Goal: Task Accomplishment & Management: Complete application form

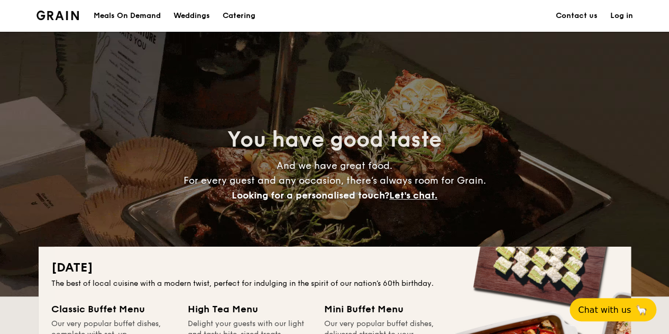
click at [593, 15] on link "Contact us" at bounding box center [576, 16] width 42 height 32
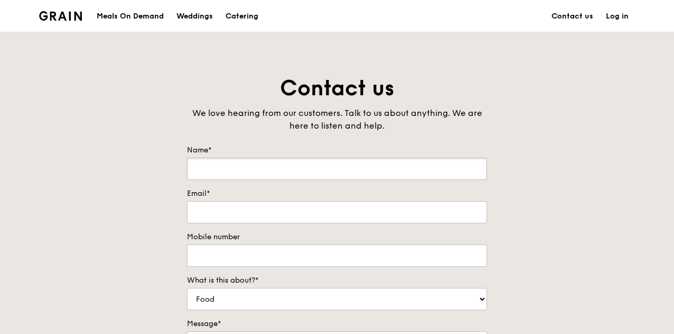
click at [342, 163] on input "Name*" at bounding box center [337, 169] width 300 height 22
type input "Farah Saat"
click at [332, 208] on input "Email*" at bounding box center [337, 212] width 300 height 22
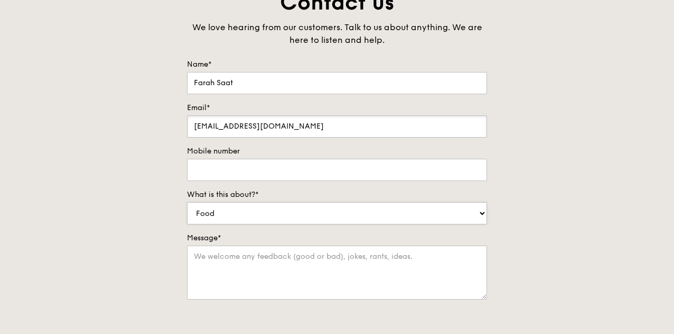
scroll to position [106, 0]
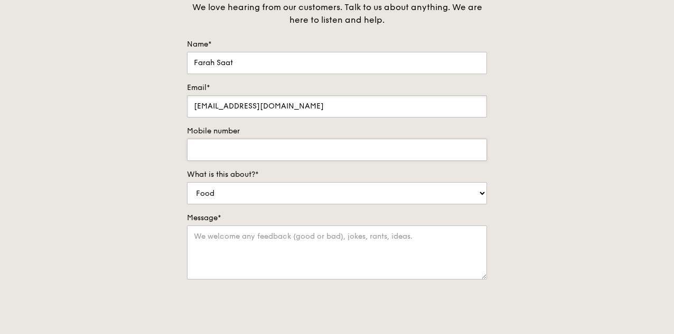
type input "[EMAIL_ADDRESS][DOMAIN_NAME]"
click at [335, 153] on input "Mobile number" at bounding box center [337, 149] width 300 height 22
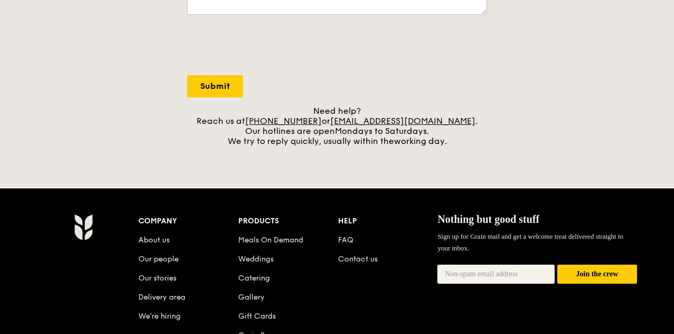
scroll to position [317, 0]
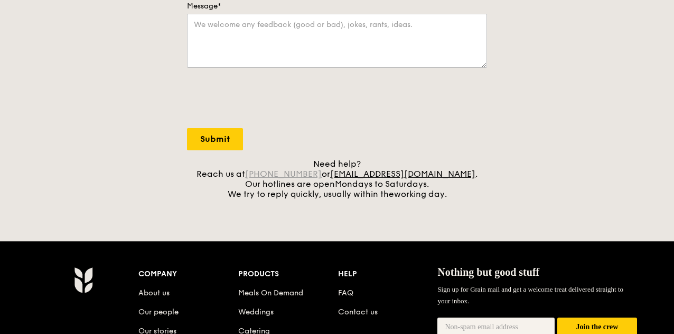
type input "91849314"
click at [307, 173] on link "[PHONE_NUMBER]" at bounding box center [283, 174] width 77 height 10
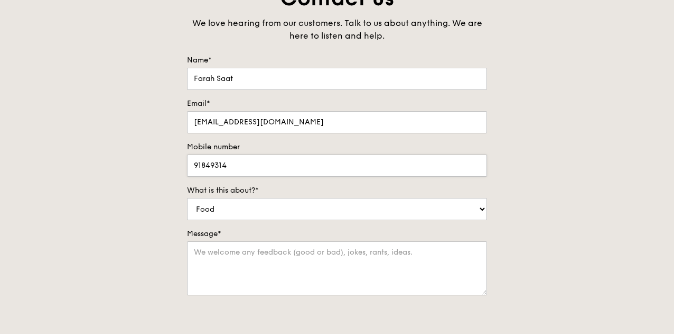
scroll to position [106, 0]
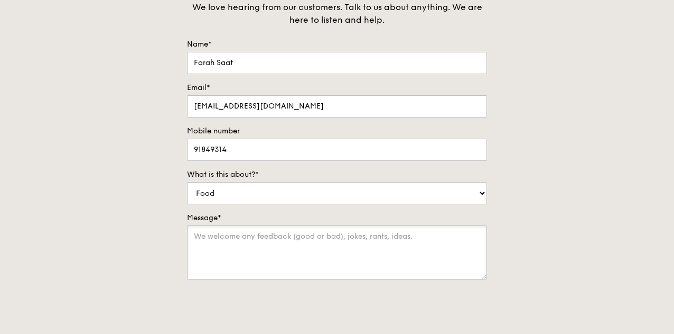
click at [327, 237] on textarea "Message*" at bounding box center [337, 252] width 300 height 54
click at [318, 197] on select "Food Service Billing/Payment Catering Others" at bounding box center [337, 193] width 300 height 22
select select "Catering"
click at [187, 182] on select "Food Service Billing/Payment Catering Others" at bounding box center [337, 193] width 300 height 22
click at [276, 245] on textarea "Message*" at bounding box center [337, 252] width 300 height 54
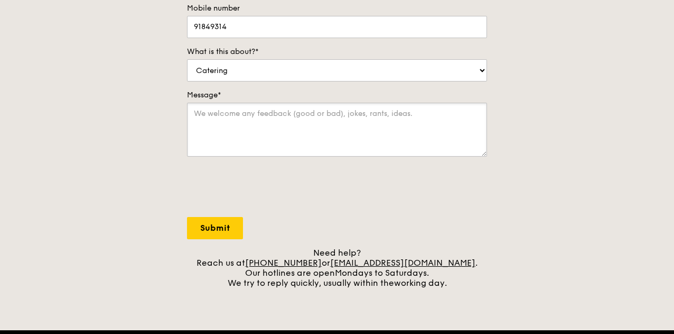
scroll to position [211, 0]
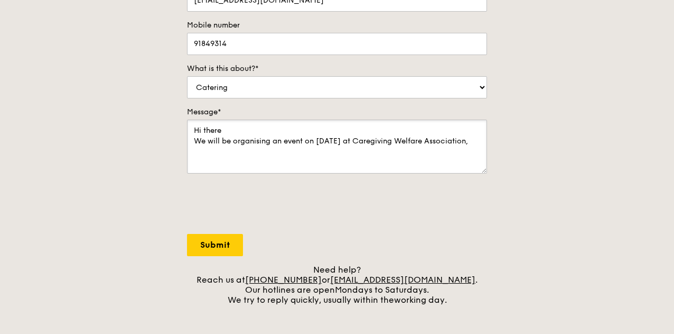
paste textarea "[STREET_ADDRESS]"
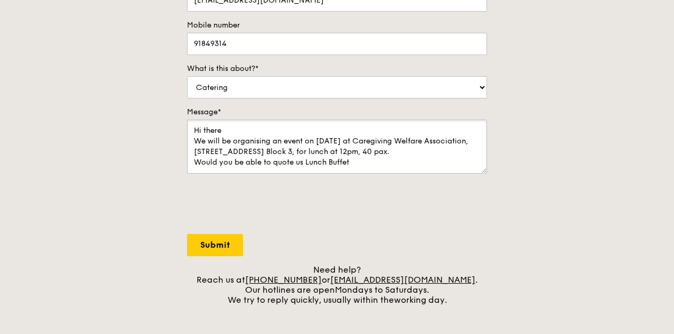
drag, startPoint x: 328, startPoint y: 162, endPoint x: 336, endPoint y: 161, distance: 8.0
click at [328, 162] on textarea "Hi there We will be organising an event on [DATE] at Caregiving Welfare Associa…" at bounding box center [337, 146] width 300 height 54
click at [397, 156] on textarea "Hi there We will be organising an event on [DATE] at Caregiving Welfare Associa…" at bounding box center [337, 146] width 300 height 54
click at [286, 137] on textarea "Hi there We will be organising an event on [DATE] at Caregiving Welfare Associa…" at bounding box center [337, 146] width 300 height 54
click at [284, 138] on textarea "Hi there We will be organising an event on [DATE] at Caregiving Welfare Associa…" at bounding box center [337, 146] width 300 height 54
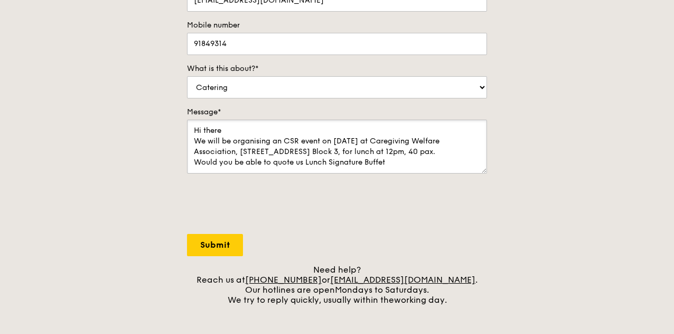
click at [397, 160] on textarea "Hi there We will be organising an CSR event on [DATE] at Caregiving Welfare Ass…" at bounding box center [337, 146] width 300 height 54
type textarea "Hi there We will be organising an CSR event on [DATE] at Caregiving Welfare Ass…"
click at [405, 157] on textarea "Hi there We will be organising an CSR event on [DATE] at Caregiving Welfare Ass…" at bounding box center [337, 146] width 300 height 54
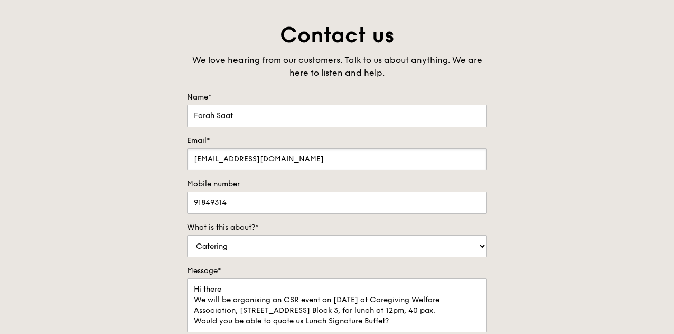
drag, startPoint x: 305, startPoint y: 162, endPoint x: 166, endPoint y: 148, distance: 140.3
click at [166, 148] on div "Contact us We love hearing from our customers. Talk to us about anything. We ar…" at bounding box center [337, 242] width 674 height 442
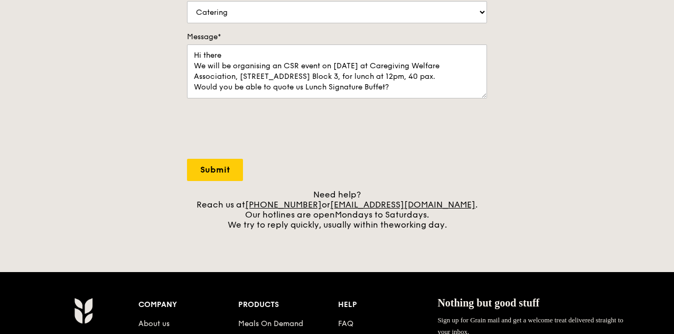
scroll to position [370, 0]
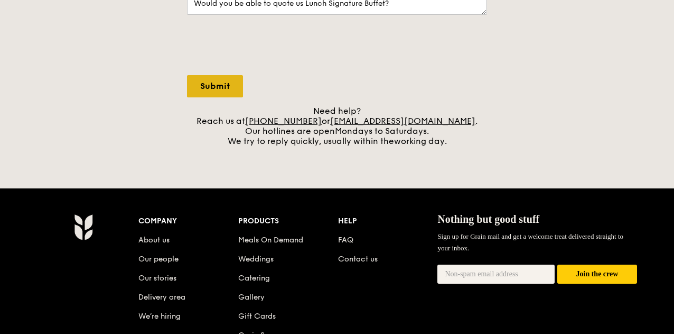
type input "[EMAIL_ADDRESS][DOMAIN_NAME]"
click at [226, 90] on input "Submit" at bounding box center [215, 86] width 56 height 22
select select "Food"
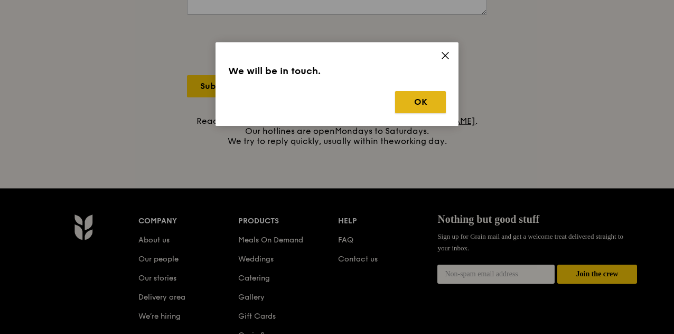
click at [429, 105] on button "OK" at bounding box center [420, 102] width 51 height 22
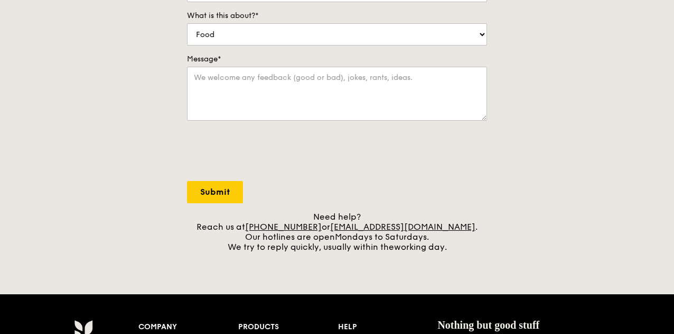
scroll to position [423, 0]
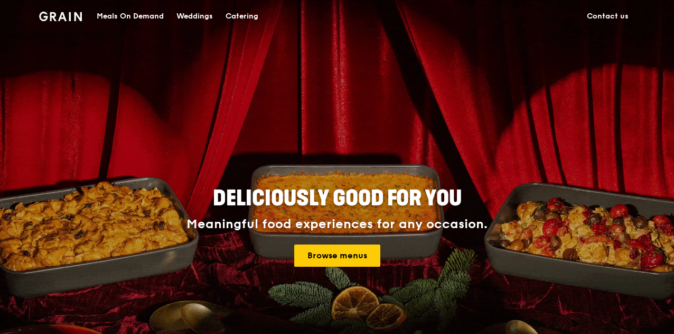
click at [251, 20] on div "Catering" at bounding box center [242, 17] width 33 height 32
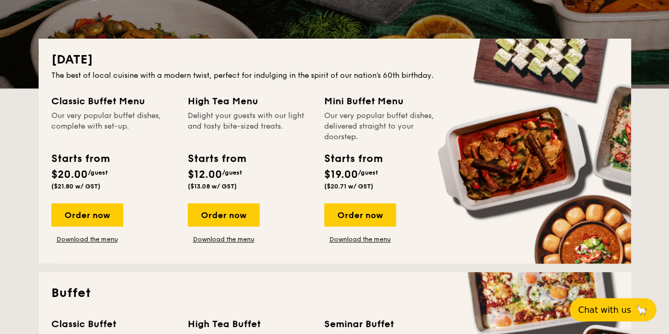
scroll to position [211, 0]
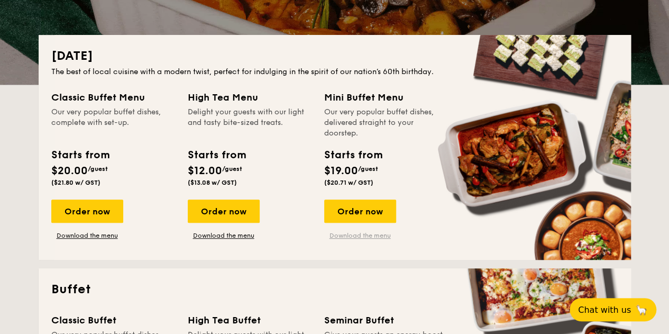
click at [365, 236] on link "Download the menu" at bounding box center [360, 235] width 72 height 8
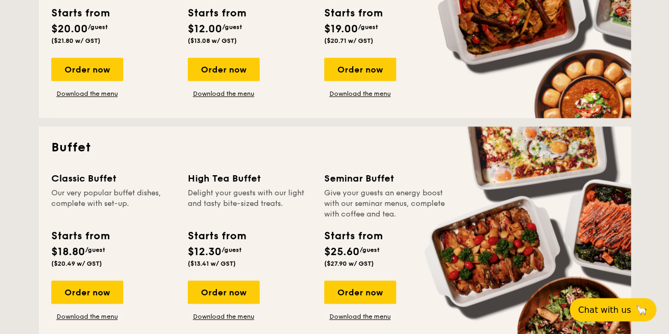
scroll to position [370, 0]
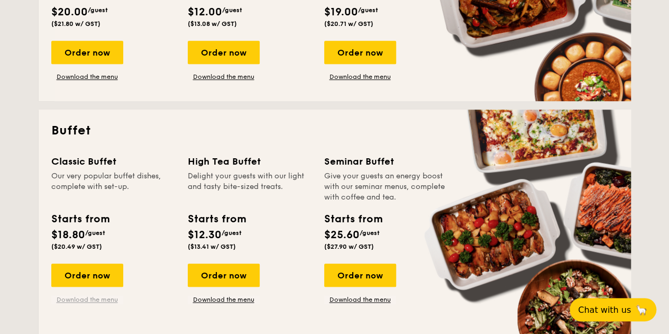
click at [78, 299] on link "Download the menu" at bounding box center [87, 299] width 72 height 8
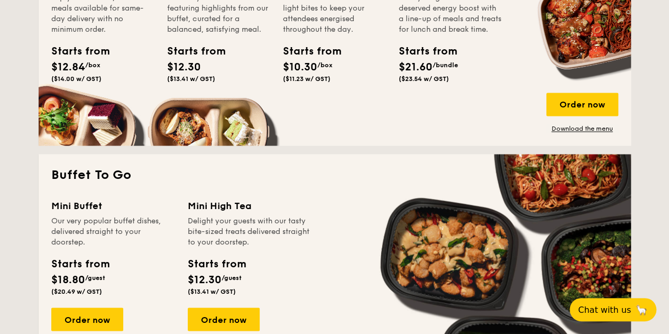
scroll to position [793, 0]
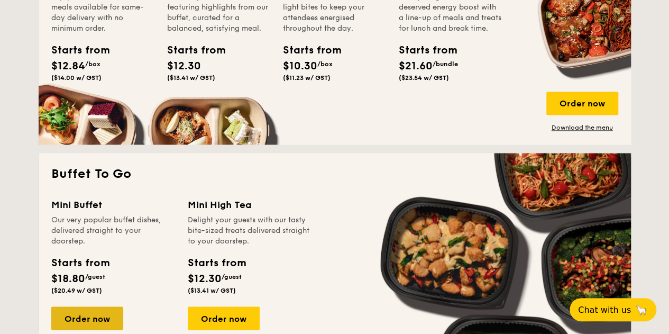
click at [76, 309] on div "Order now" at bounding box center [87, 317] width 72 height 23
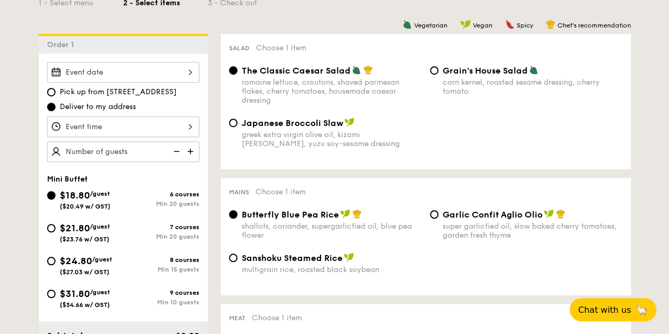
scroll to position [211, 0]
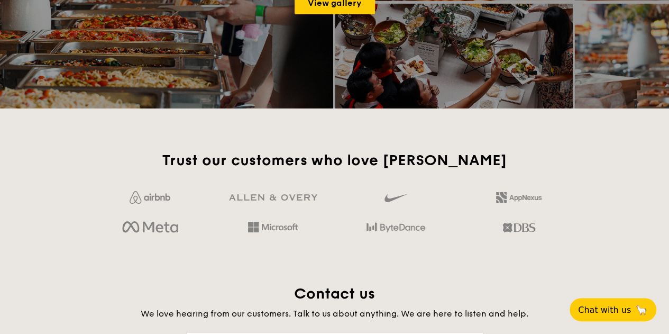
scroll to position [1684, 0]
